Goal: Information Seeking & Learning: Learn about a topic

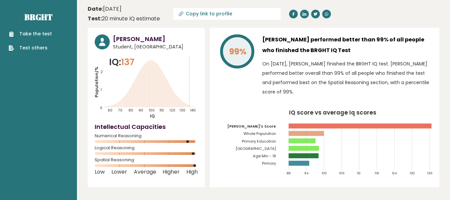
drag, startPoint x: 285, startPoint y: 37, endPoint x: 348, endPoint y: 52, distance: 64.7
click at [348, 52] on h3 "[PERSON_NAME] performed better than 99% of all people who finished the BRGHT IQ…" at bounding box center [347, 44] width 170 height 21
